Goal: Navigation & Orientation: Find specific page/section

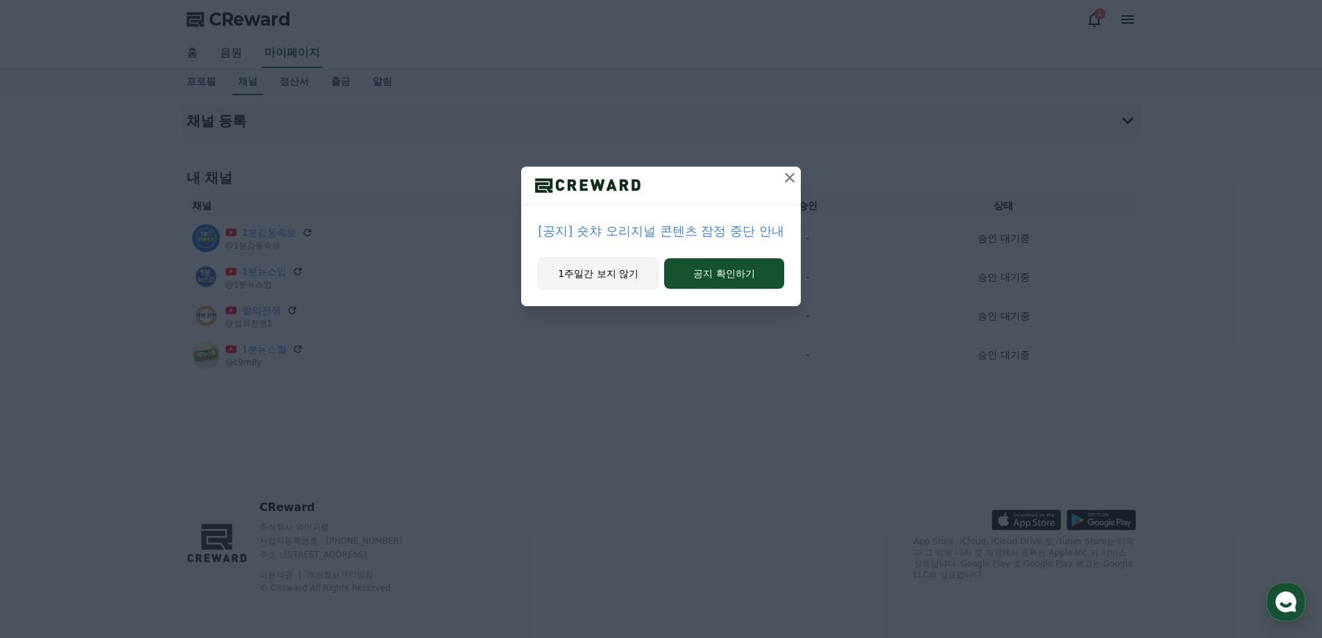
click at [638, 278] on button "1주일간 보지 않기" at bounding box center [598, 273] width 121 height 32
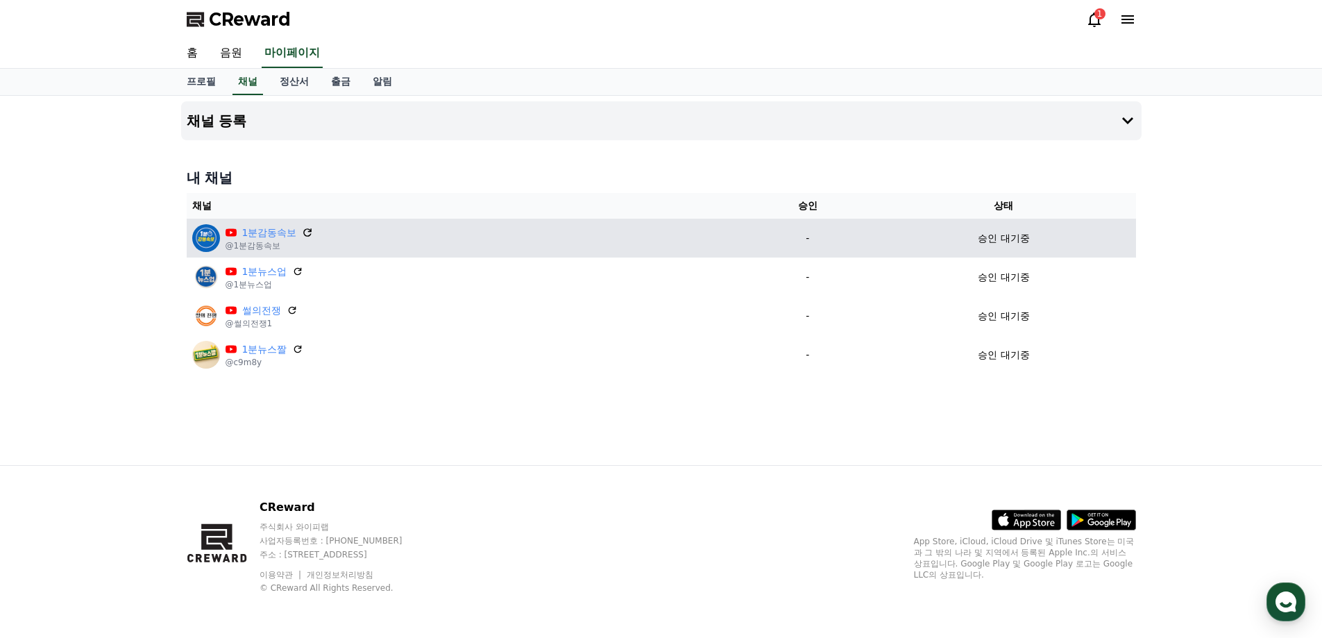
click at [310, 235] on icon at bounding box center [308, 232] width 12 height 12
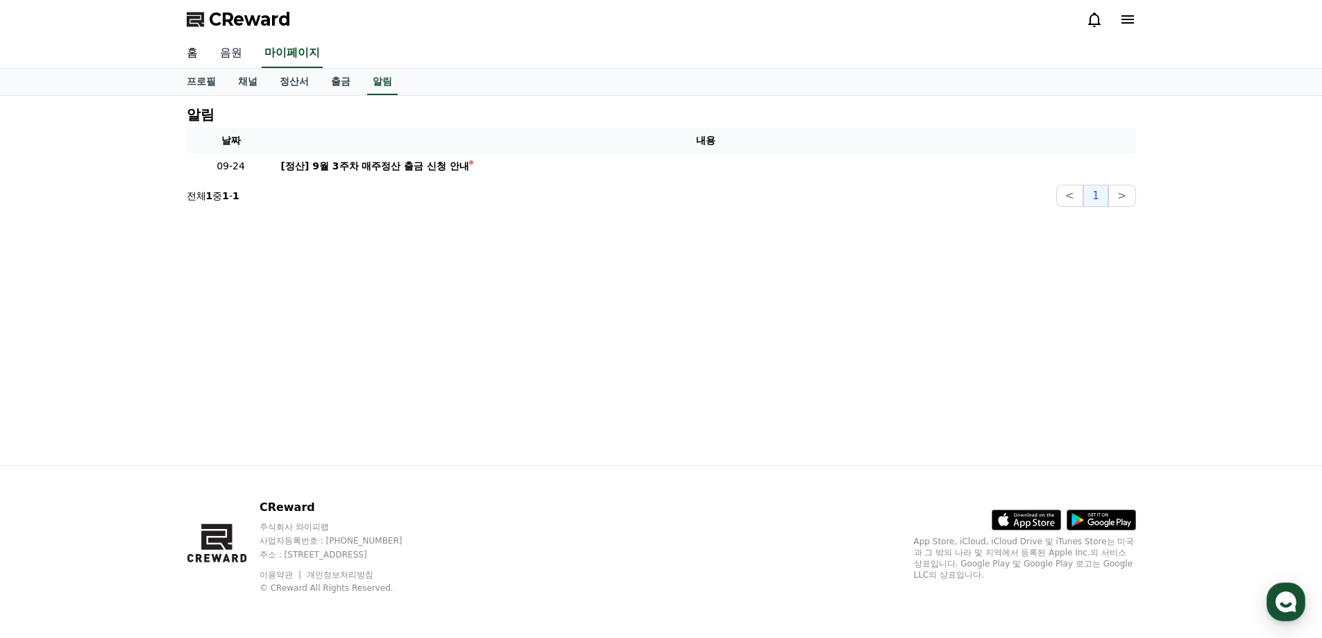
click at [214, 54] on link "음원" at bounding box center [231, 53] width 44 height 29
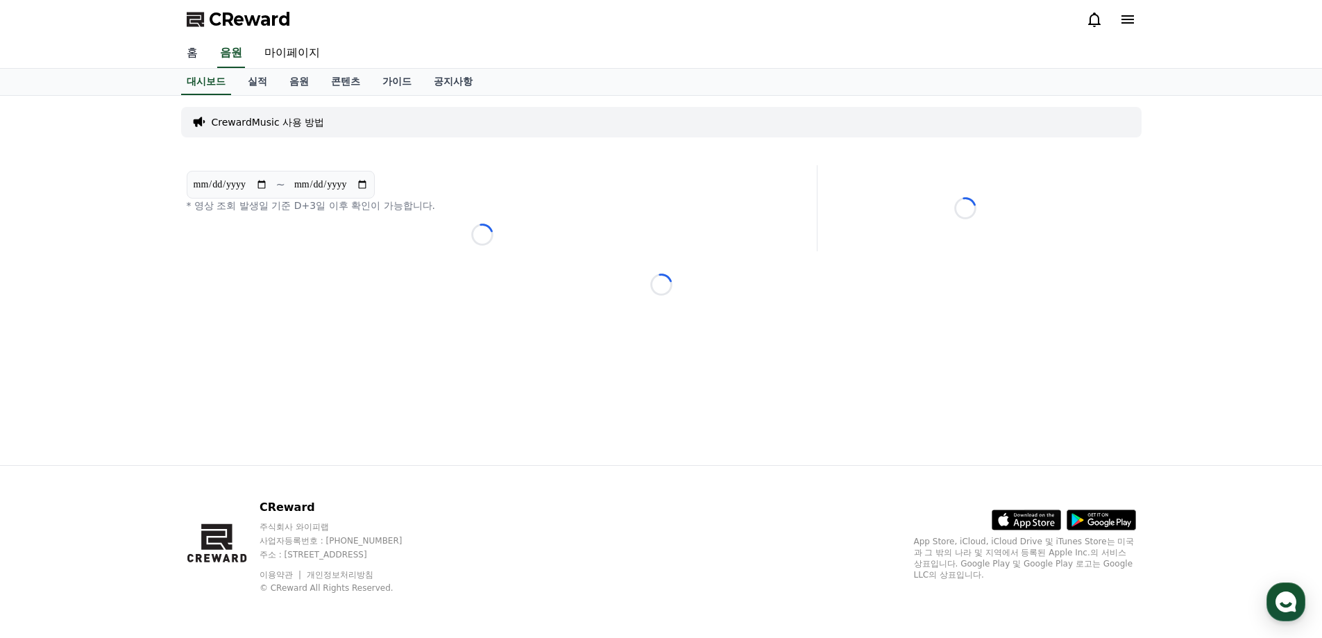
click at [187, 52] on link "홈" at bounding box center [192, 53] width 33 height 29
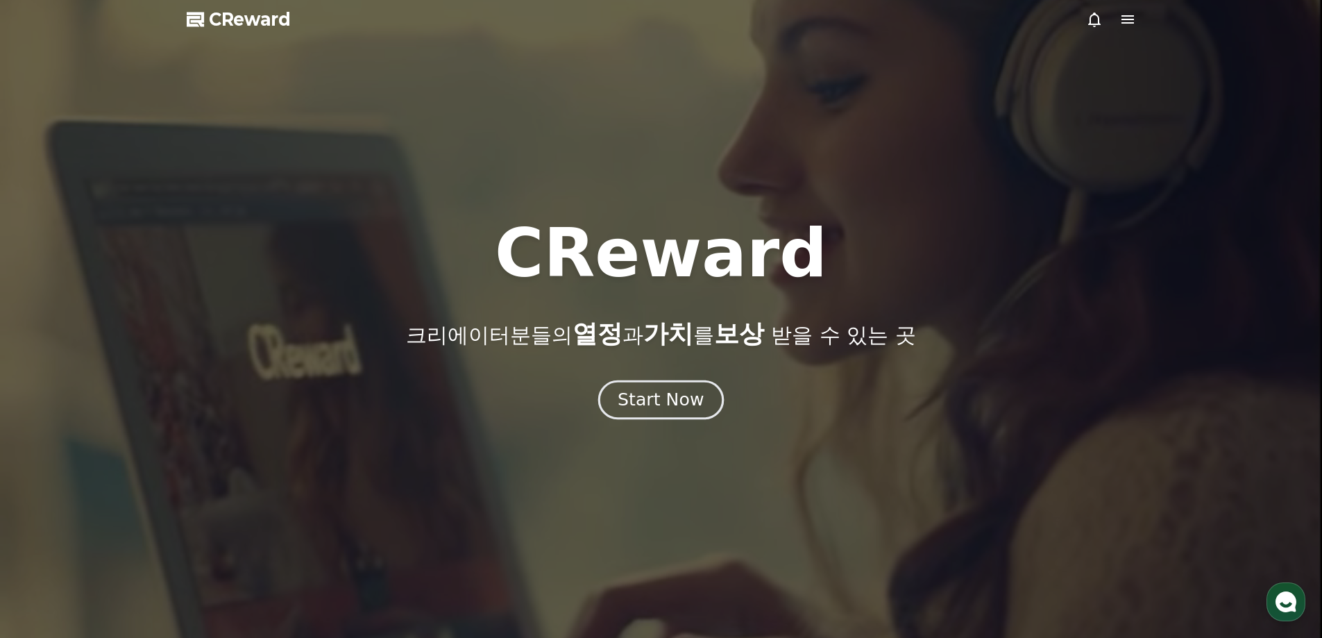
click at [636, 400] on div "Start Now" at bounding box center [660, 400] width 86 height 24
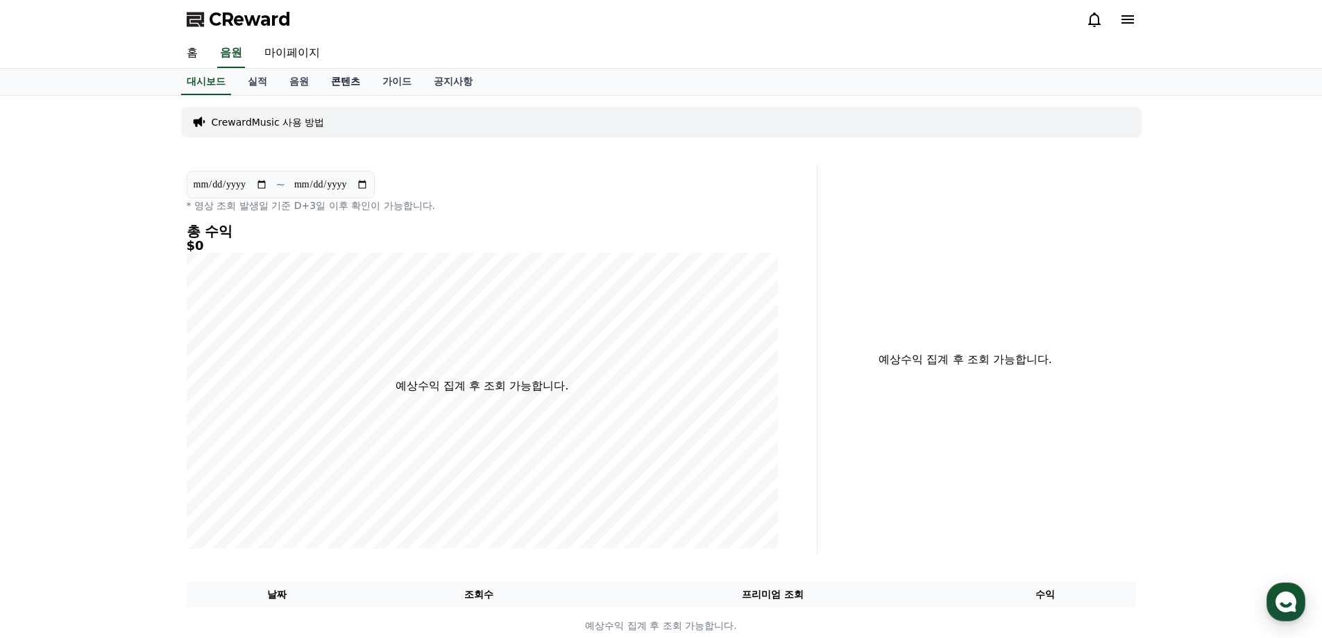
click at [369, 81] on link "콘텐츠" at bounding box center [345, 82] width 51 height 26
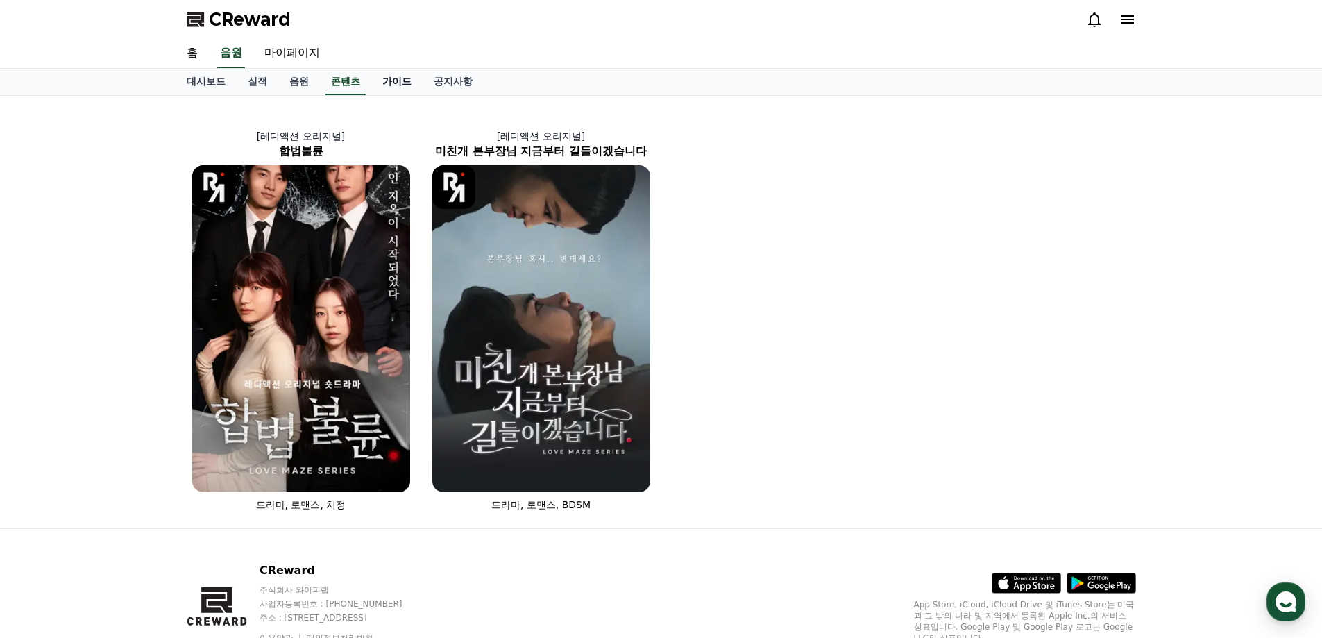
click at [387, 85] on link "가이드" at bounding box center [396, 82] width 51 height 26
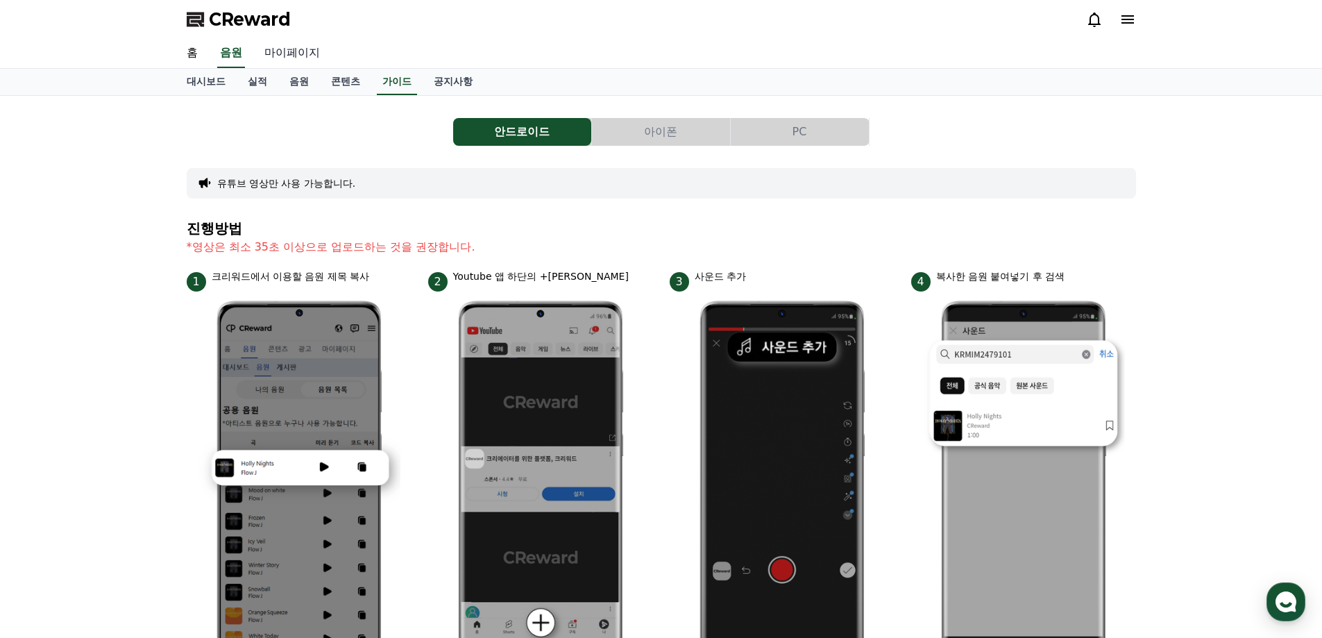
click at [272, 57] on link "마이페이지" at bounding box center [292, 53] width 78 height 29
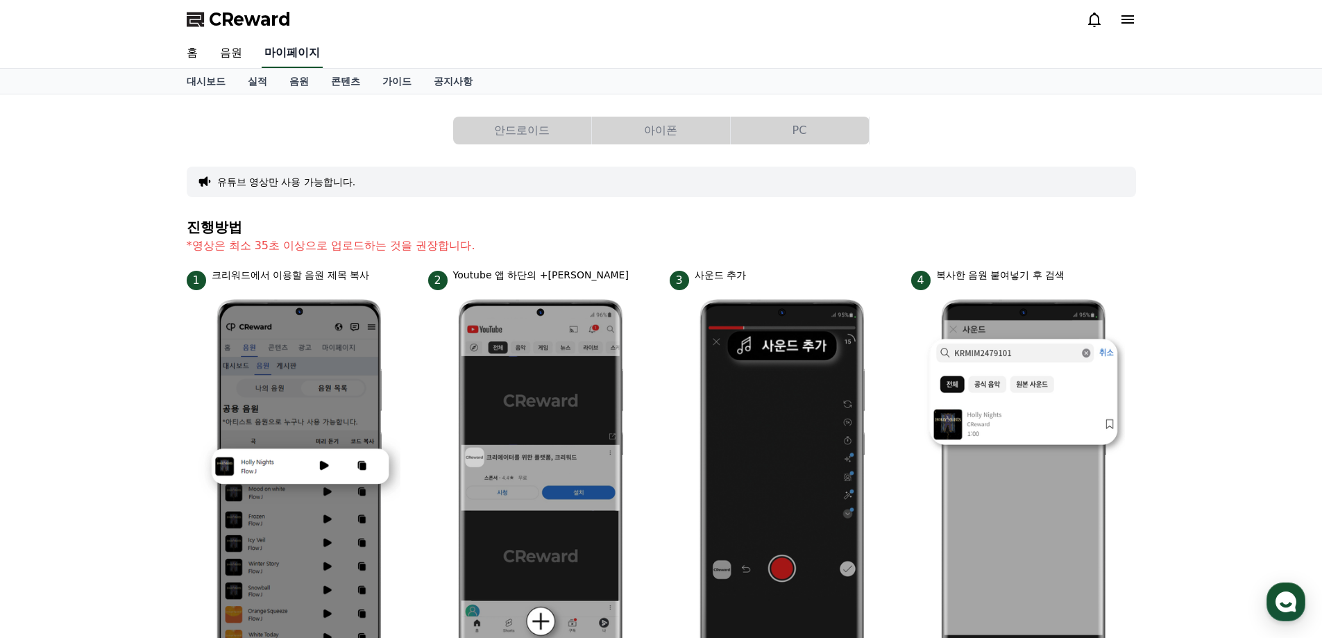
select select "**********"
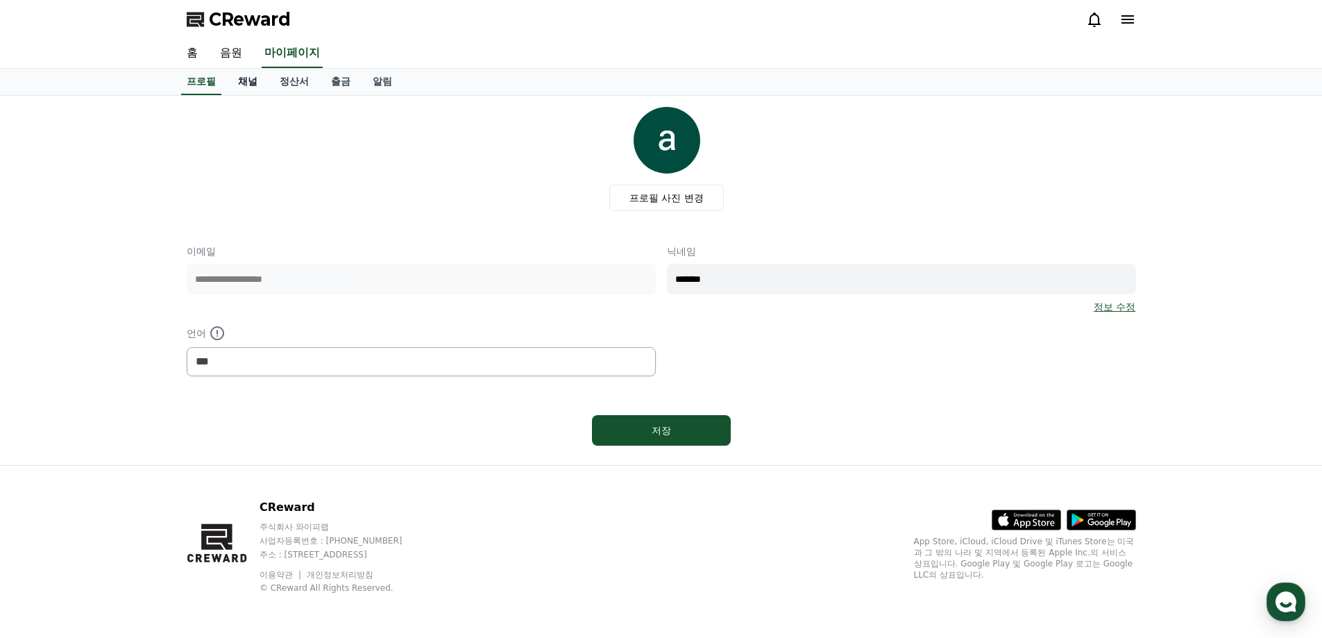
click at [249, 83] on link "채널" at bounding box center [248, 82] width 42 height 26
